Goal: Check status: Check status

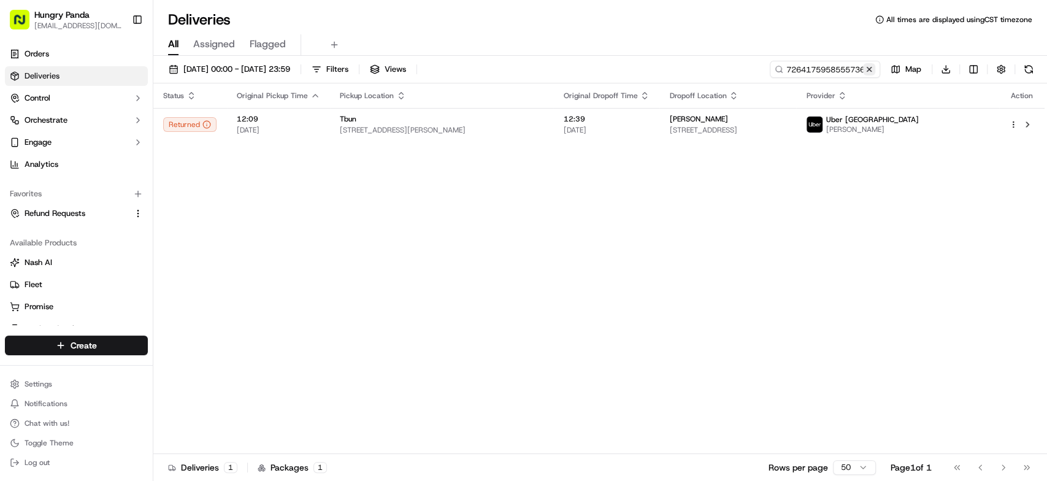
click at [869, 68] on button at bounding box center [869, 69] width 12 height 12
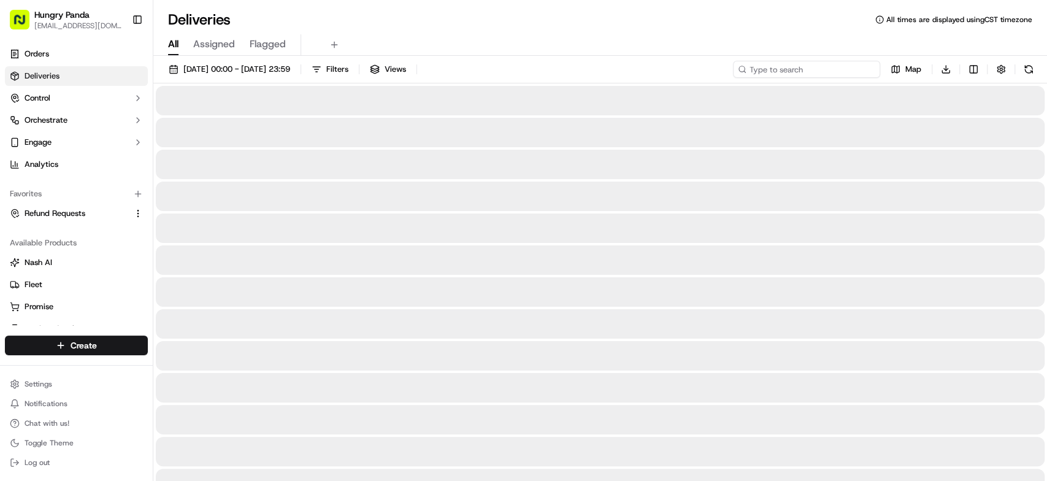
click at [836, 66] on input at bounding box center [806, 69] width 147 height 17
paste input "7360153768857742911454"
type input "7360153768857742911454"
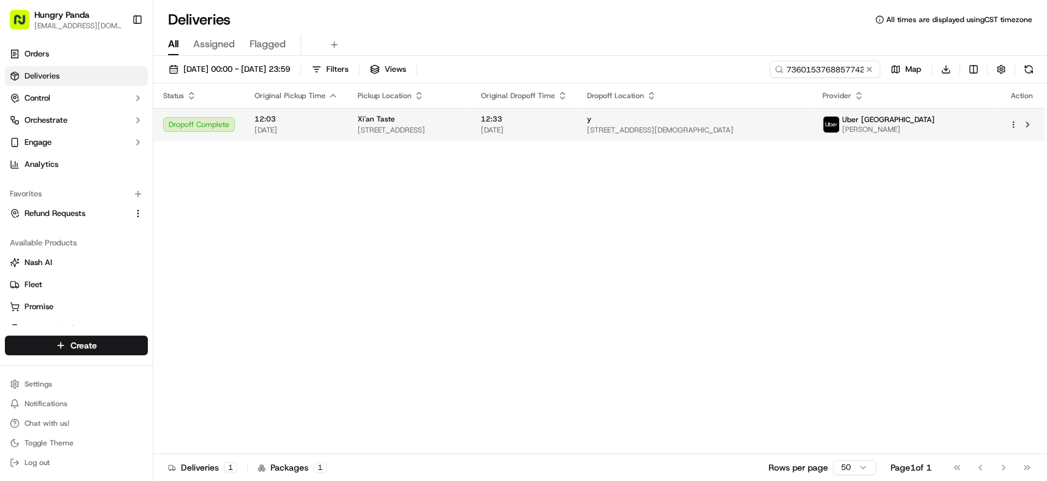
click at [803, 126] on span "[STREET_ADDRESS][DEMOGRAPHIC_DATA]" at bounding box center [695, 130] width 216 height 10
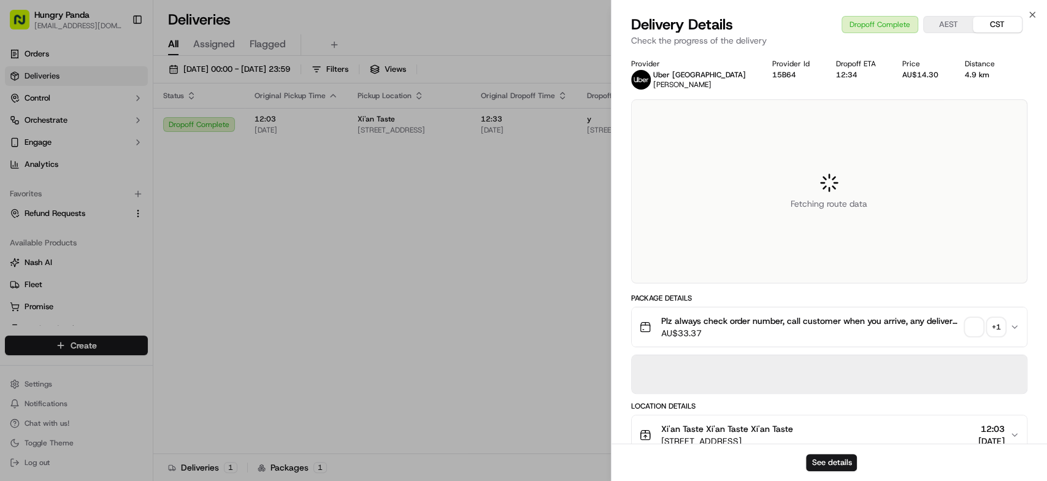
click at [1001, 326] on div "+ 1" at bounding box center [995, 326] width 17 height 17
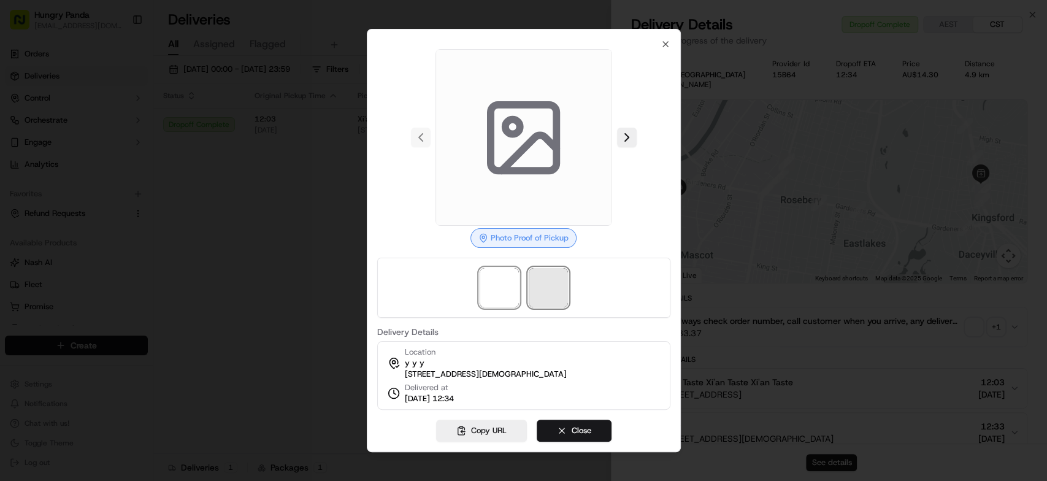
drag, startPoint x: 530, startPoint y: 270, endPoint x: 538, endPoint y: 274, distance: 9.1
click at [531, 270] on span at bounding box center [548, 287] width 39 height 39
